Goal: Information Seeking & Learning: Learn about a topic

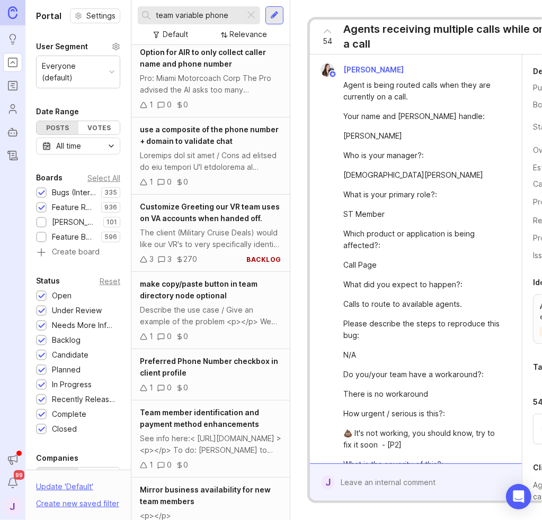
drag, startPoint x: 227, startPoint y: 16, endPoint x: 230, endPoint y: 10, distance: 7.4
click at [227, 14] on input "team variable phone" at bounding box center [198, 16] width 85 height 12
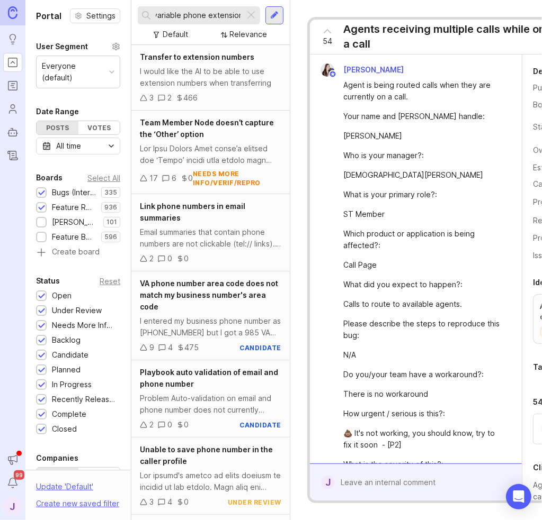
type input "team variable phone extension"
click at [41, 222] on div at bounding box center [41, 223] width 7 height 8
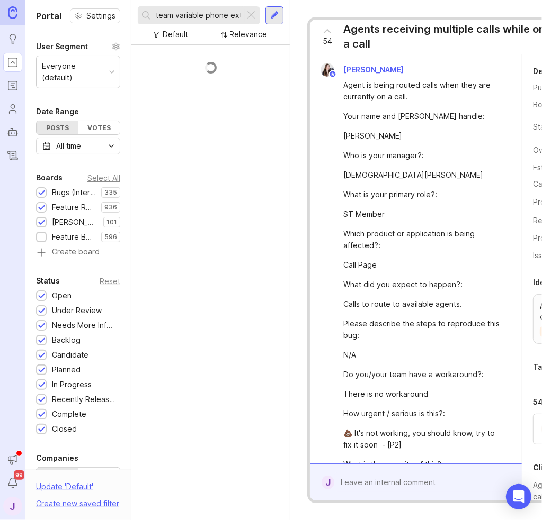
click at [42, 241] on div at bounding box center [41, 237] width 11 height 11
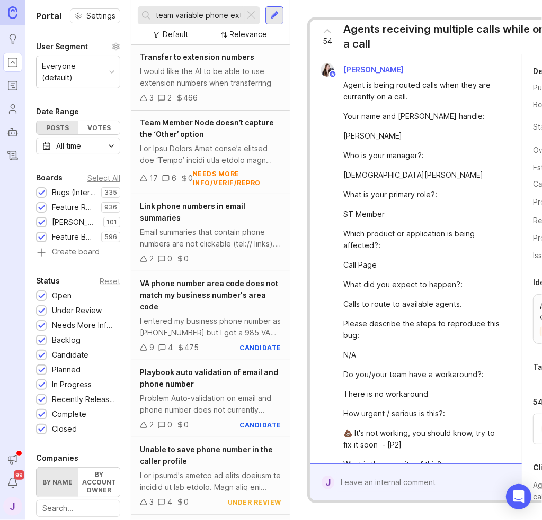
click at [220, 237] on div "Email summaries that contain phone numbers are not clickable (tel:// links). We…" at bounding box center [210, 238] width 141 height 23
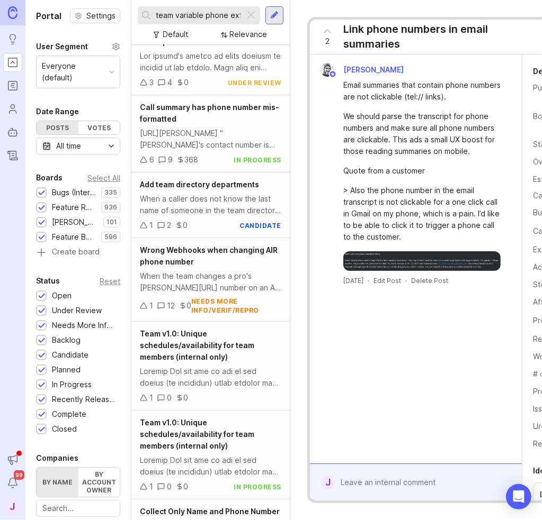
scroll to position [424, 0]
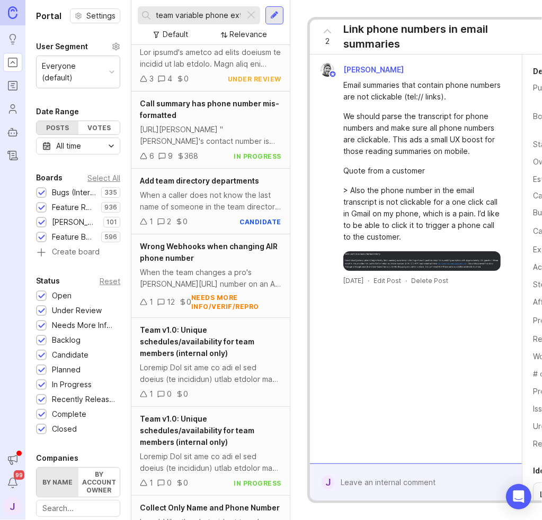
click at [218, 204] on div "When a caller does not know the last name of someone in the team directory, it …" at bounding box center [210, 201] width 141 height 23
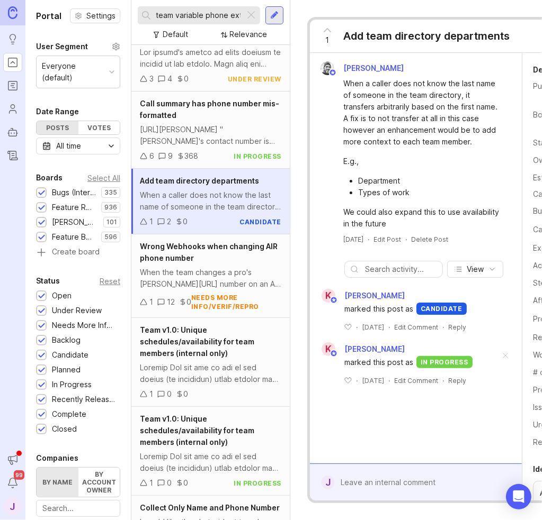
click at [219, 257] on div "Wrong Webhooks when changing AIR phone number" at bounding box center [210, 252] width 141 height 23
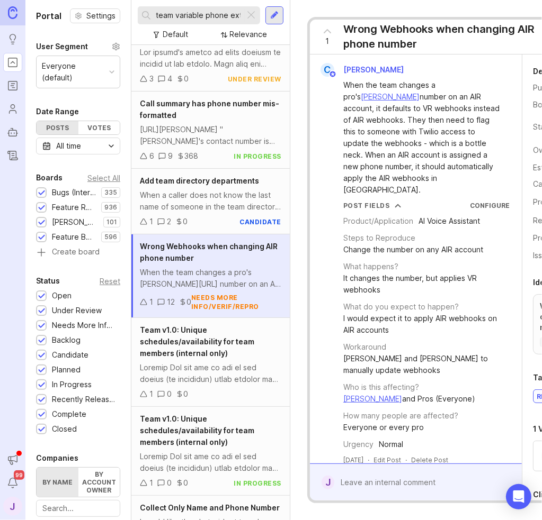
click at [222, 358] on div "Team v1.0: Unique schedules/availability for team members (internal only)" at bounding box center [210, 342] width 141 height 35
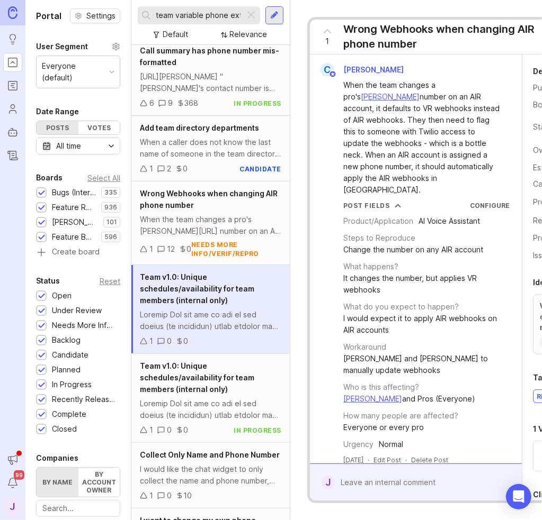
scroll to position [529, 0]
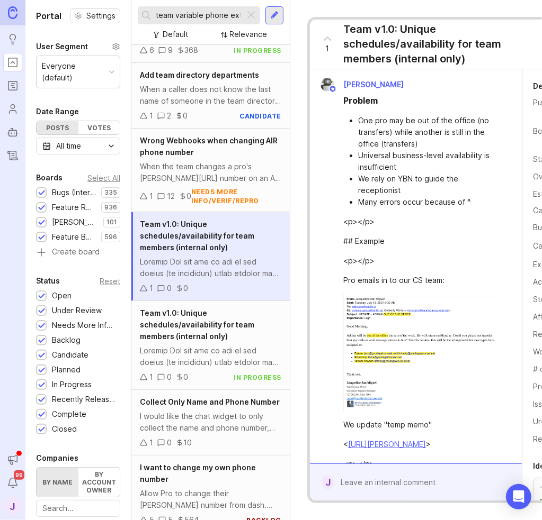
click at [220, 330] on div "Team v1.0: Unique schedules/availability for team members (internal only)" at bounding box center [210, 325] width 141 height 35
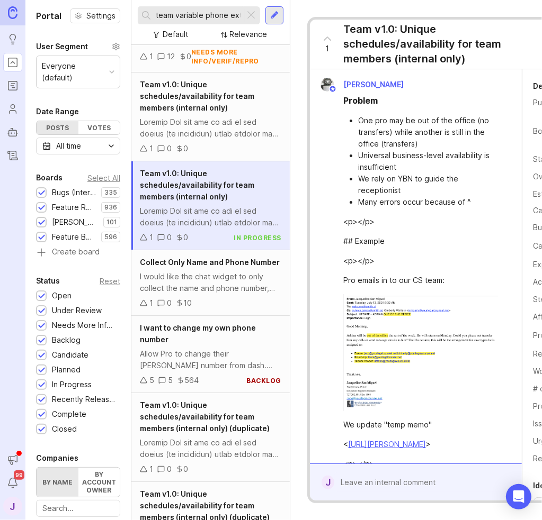
scroll to position [688, 0]
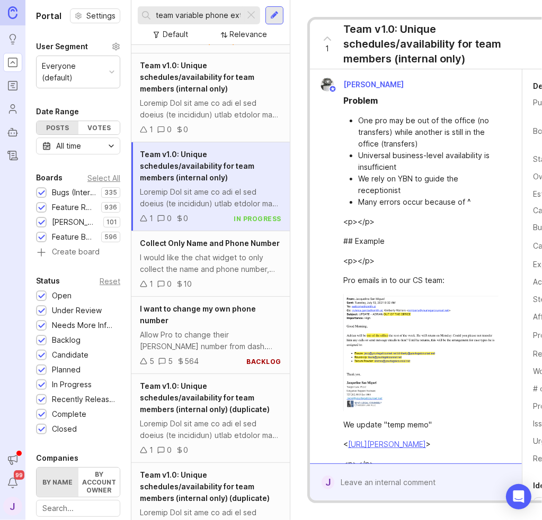
click at [225, 268] on div "I would like the chat widget to only collect the name and phone number, and not…" at bounding box center [210, 263] width 141 height 23
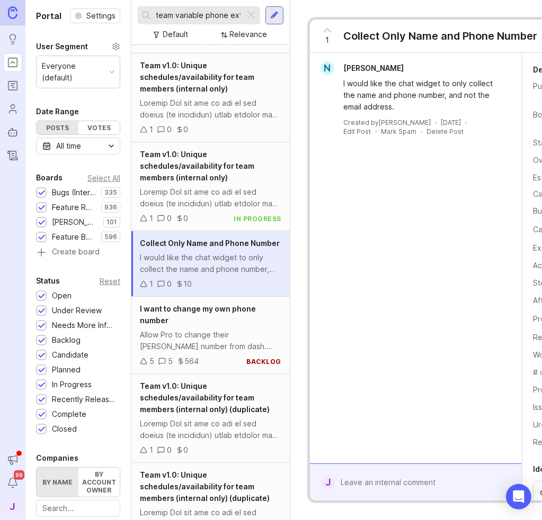
click at [222, 346] on div "Allow Pro to change their [PERSON_NAME] number from dash. Spanish Line too (aut…" at bounding box center [210, 340] width 141 height 23
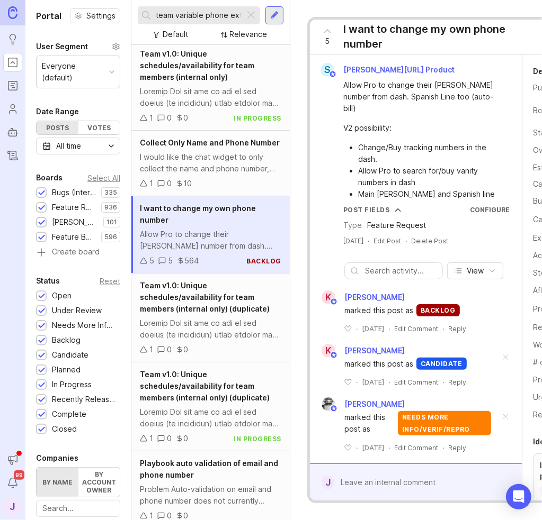
scroll to position [794, 0]
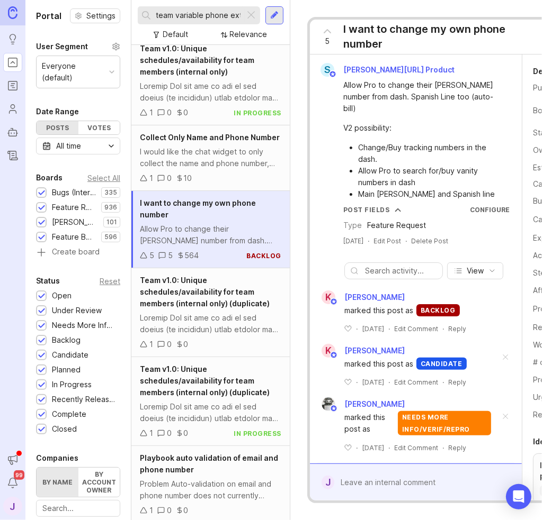
click at [214, 321] on div "Team v1.0: Unique schedules/availability for team members (internal only) (dupl…" at bounding box center [210, 312] width 158 height 89
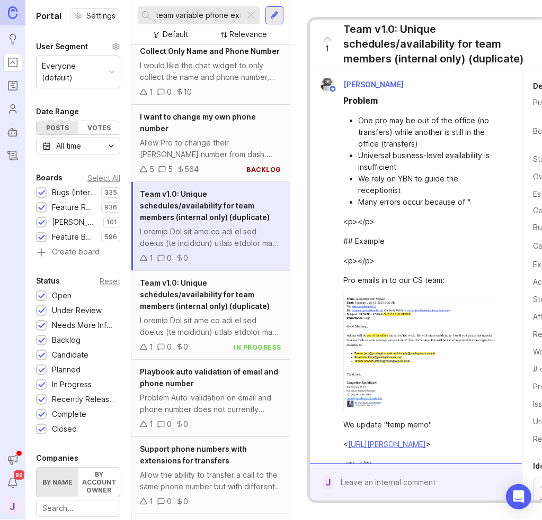
scroll to position [900, 0]
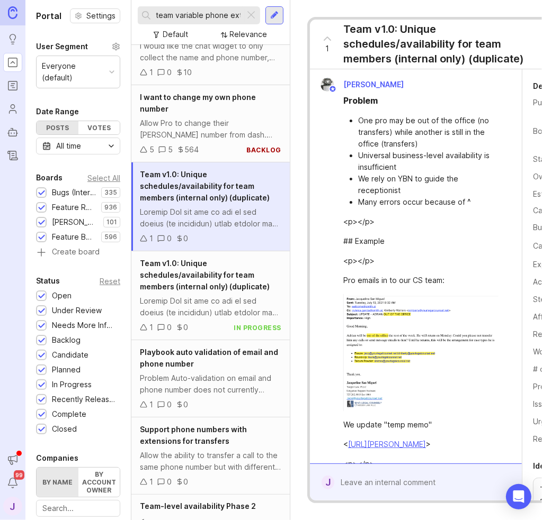
click at [218, 291] on span "Team v1.0: Unique schedules/availability for team members (internal only) (dupl…" at bounding box center [205, 275] width 130 height 32
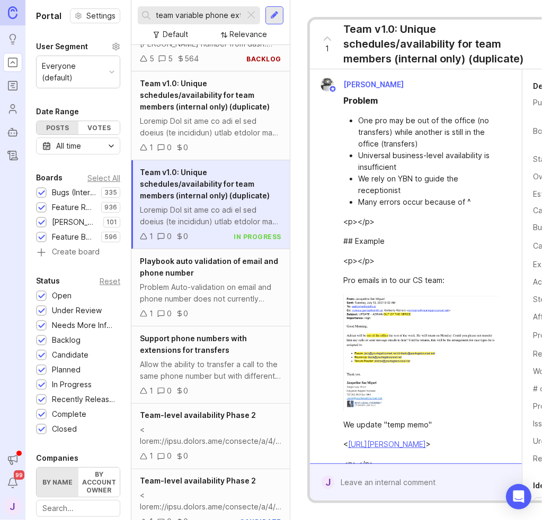
scroll to position [1006, 0]
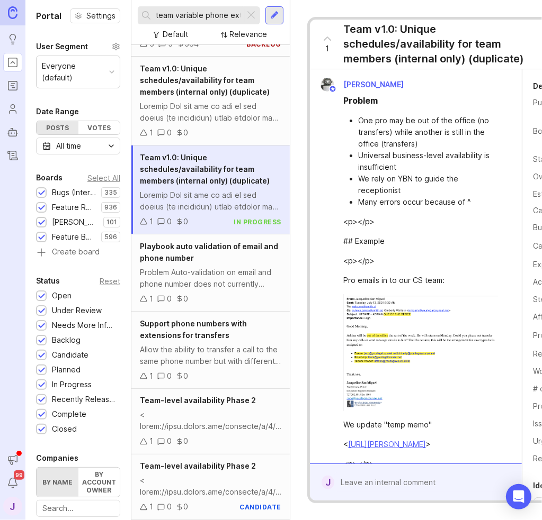
click at [218, 264] on div "Playbook auto validation of email and phone number" at bounding box center [210, 252] width 141 height 23
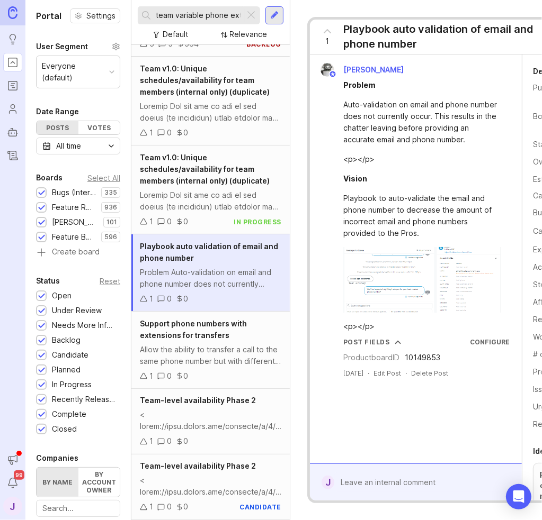
click at [212, 340] on span "Support phone numbers with extensions for transfers" at bounding box center [193, 329] width 107 height 21
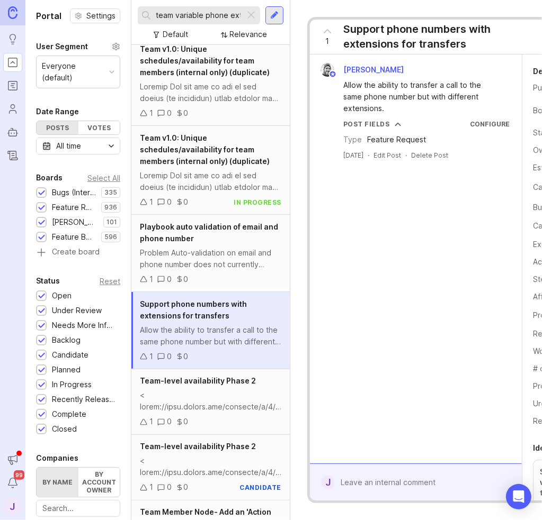
scroll to position [1059, 0]
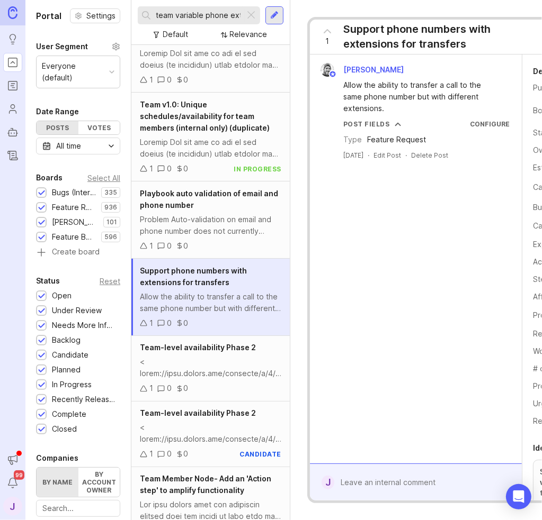
click at [204, 237] on div "Problem Auto-validation on email and phone number does not currently occur. Thi…" at bounding box center [210, 225] width 141 height 23
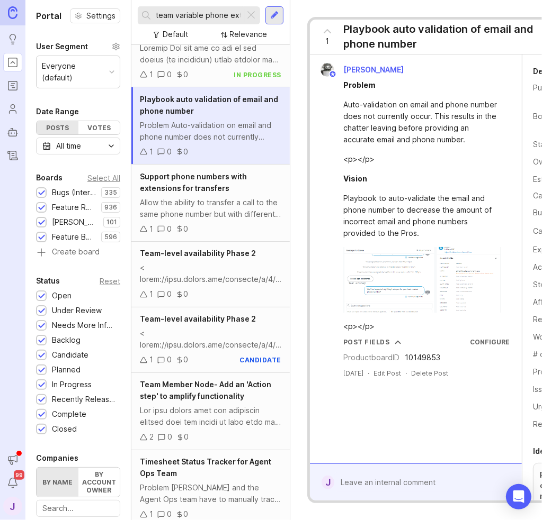
scroll to position [1234, 0]
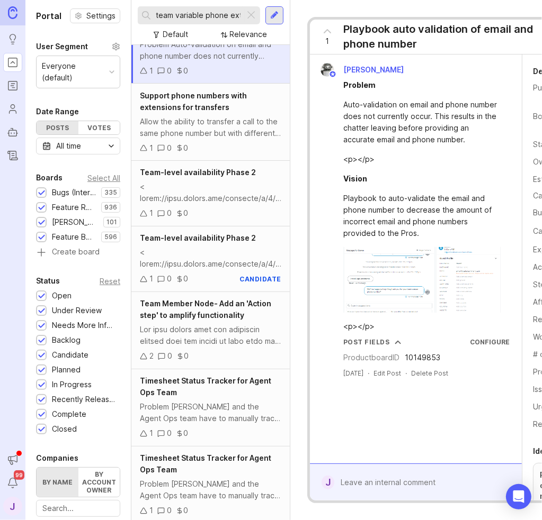
click at [222, 320] on span "Team Member Node- Add an 'Action step' to amplify functionality" at bounding box center [205, 310] width 131 height 21
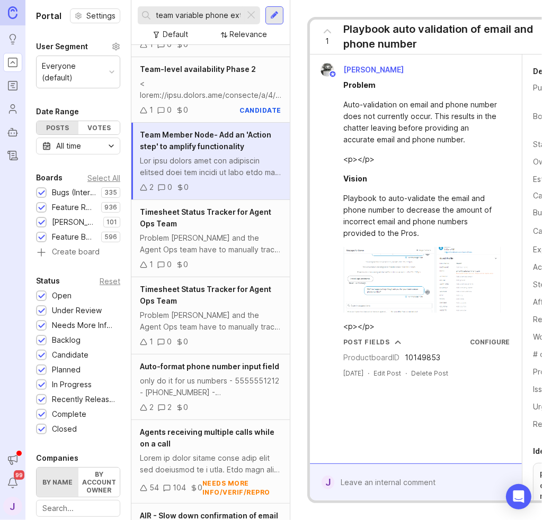
scroll to position [1446, 0]
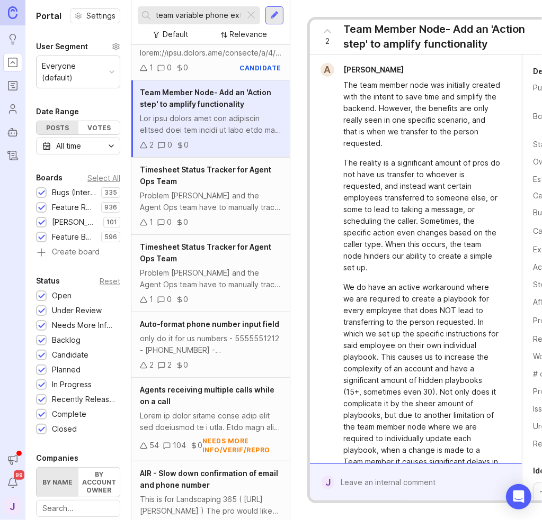
click at [230, 275] on div "Timesheet Status Tracker for Agent Ops Team Problem Daisy and the Agent Ops tea…" at bounding box center [210, 273] width 158 height 77
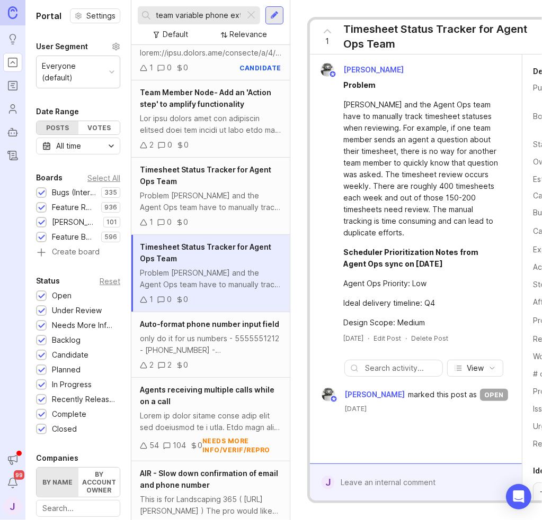
click at [216, 356] on div "only do it for us numbers - 5555551212 - [PHONE_NUMBER] - [PHONE_NUMBER] - [PHO…" at bounding box center [210, 344] width 141 height 23
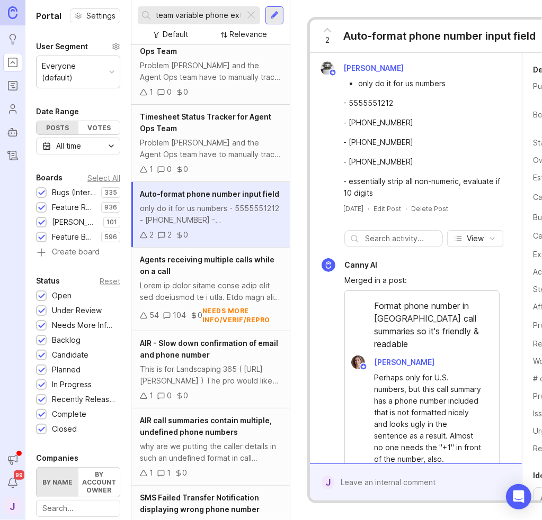
scroll to position [1605, 0]
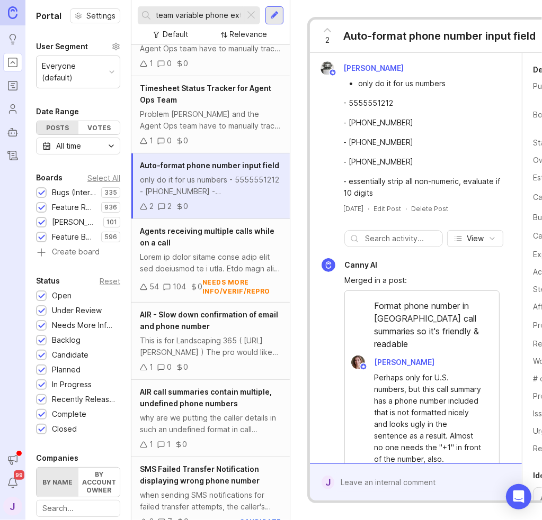
click at [231, 249] on div "Agents receiving multiple calls while on a call" at bounding box center [210, 237] width 141 height 23
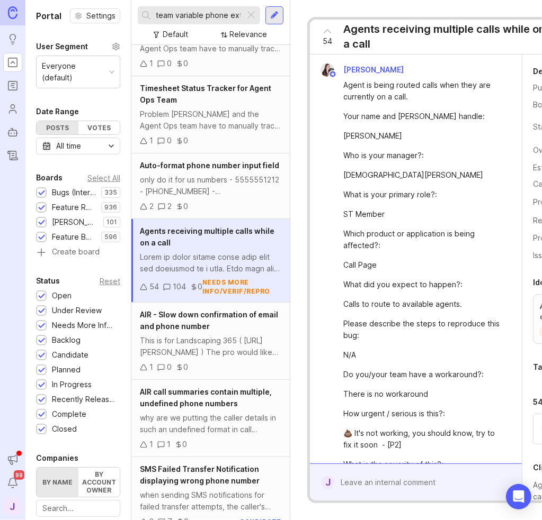
click at [224, 354] on div "AIR - Slow down confirmation of email and phone number This is for Landscaping …" at bounding box center [210, 341] width 158 height 77
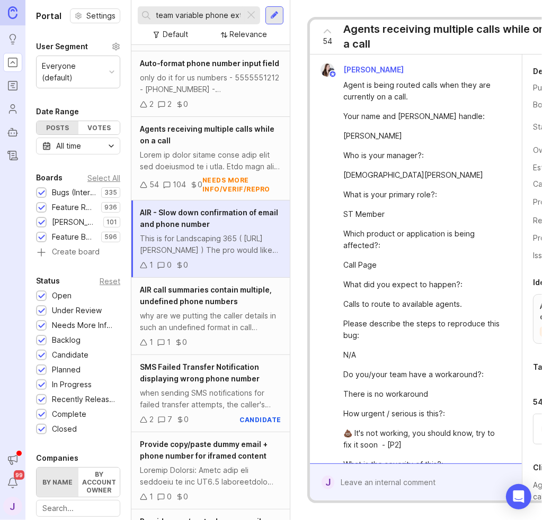
scroll to position [1711, 0]
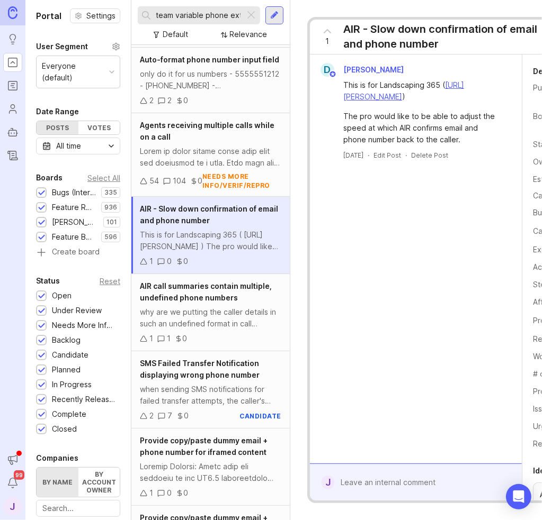
click at [229, 330] on div "why are we putting the caller details in such an undefined format in call summa…" at bounding box center [210, 318] width 141 height 23
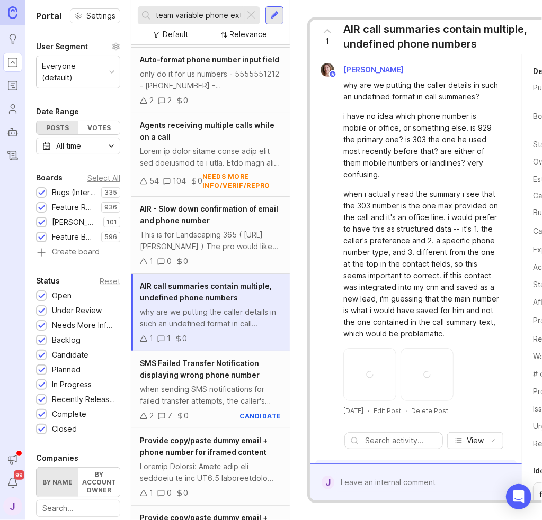
click at [217, 407] on div "when sending SMS notifications for failed transfer attempts, the caller's numbe…" at bounding box center [210, 395] width 141 height 23
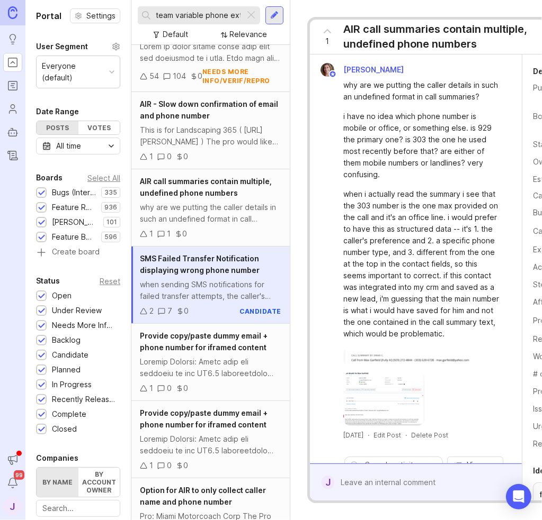
scroll to position [1906, 0]
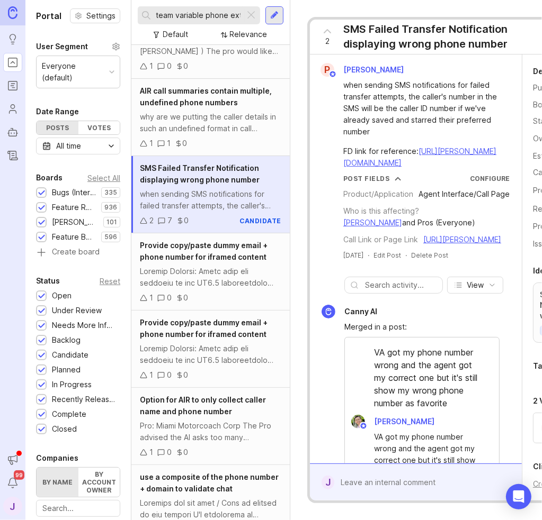
click at [213, 287] on div at bounding box center [210, 277] width 141 height 23
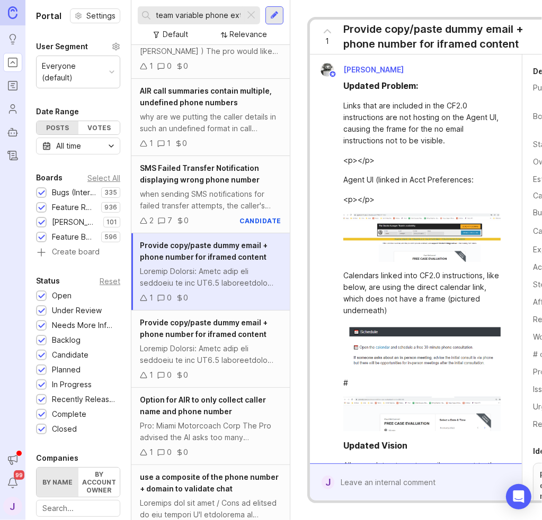
click at [212, 366] on div at bounding box center [210, 354] width 141 height 23
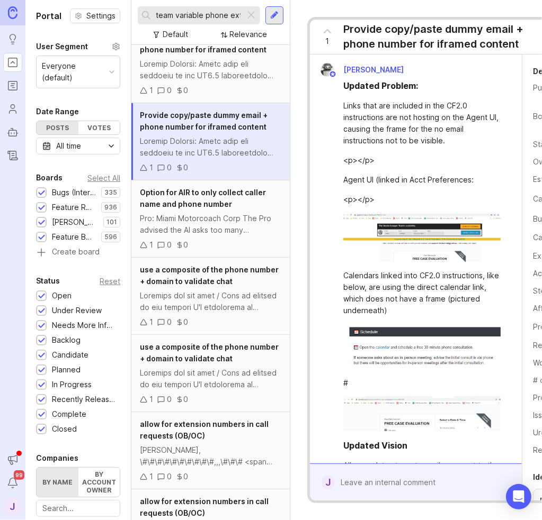
scroll to position [2118, 0]
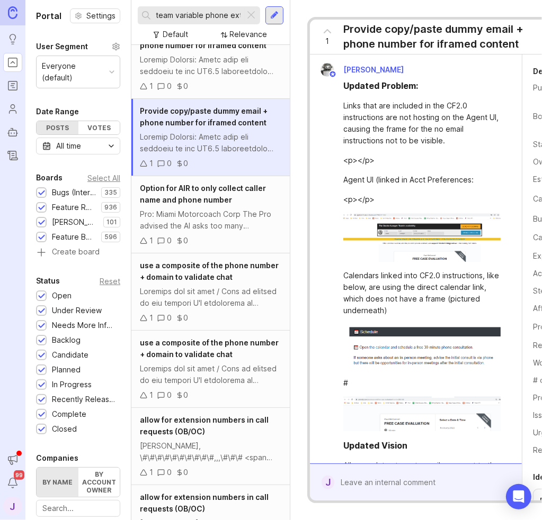
click at [249, 228] on div "Pro: Miami Motorcoach Corp The Pro advised the AI asks too many questions. He w…" at bounding box center [210, 220] width 141 height 23
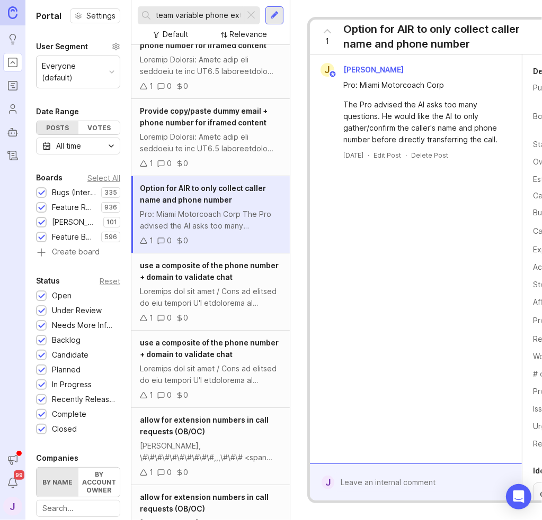
click at [229, 282] on span "use a composite of the phone number + domain to validate chat" at bounding box center [209, 271] width 139 height 21
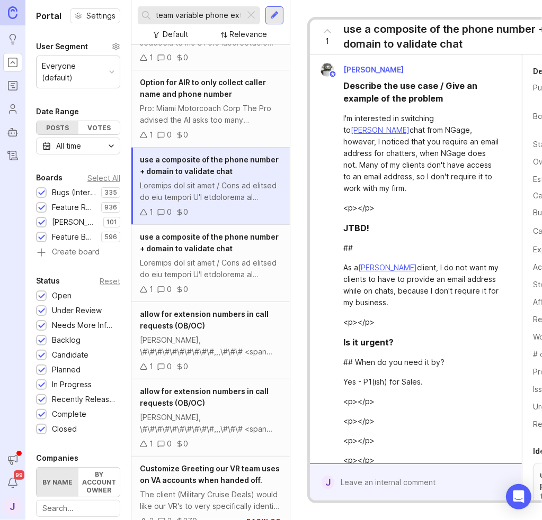
scroll to position [2224, 0]
click at [217, 253] on span "use a composite of the phone number + domain to validate chat" at bounding box center [209, 242] width 139 height 21
